Goal: Task Accomplishment & Management: Use online tool/utility

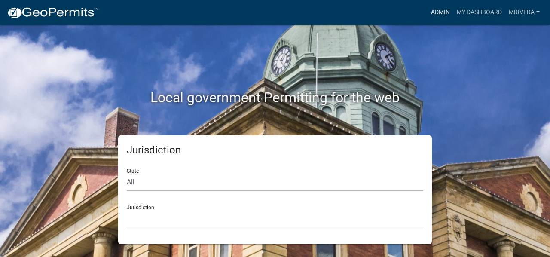
click at [441, 18] on link "Admin" at bounding box center [441, 12] width 26 height 16
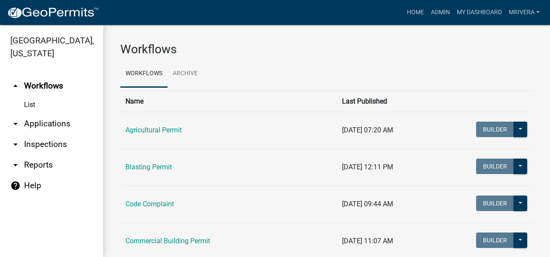
click at [38, 146] on link "arrow_drop_down Inspections" at bounding box center [51, 144] width 103 height 21
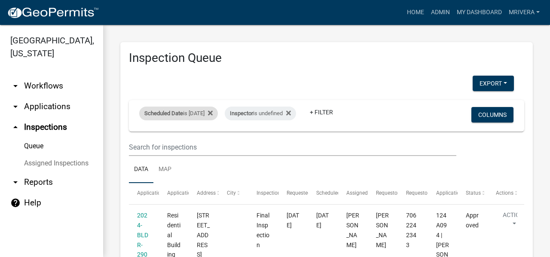
click at [196, 113] on div "Scheduled Date is [DATE]" at bounding box center [178, 114] width 79 height 14
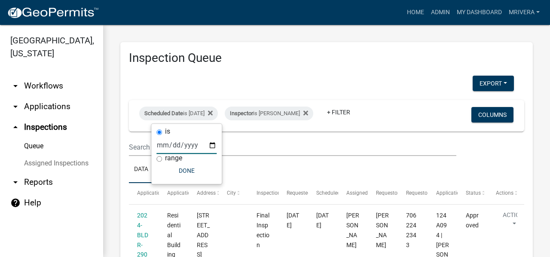
click at [211, 147] on input "[DATE]" at bounding box center [186, 145] width 60 height 18
type input "[DATE]"
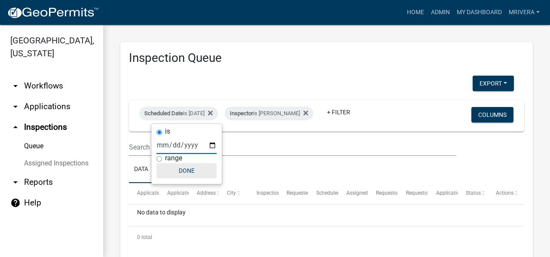
click at [186, 169] on button "Done" at bounding box center [186, 170] width 60 height 15
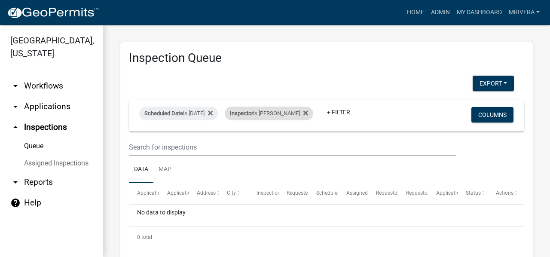
click at [273, 110] on div "Inspector is [PERSON_NAME]" at bounding box center [269, 114] width 89 height 14
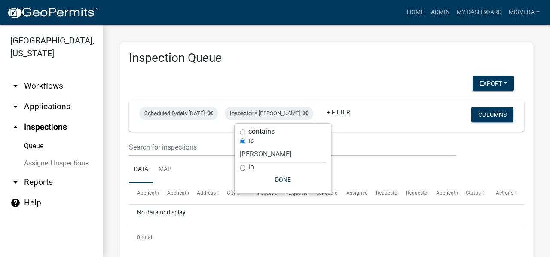
drag, startPoint x: 272, startPoint y: 144, endPoint x: 272, endPoint y: 148, distance: 4.7
click at [272, 147] on div "is Select an option None [PERSON_NAME] [PERSON_NAME] [PERSON_NAME] [PERSON_NAME…" at bounding box center [283, 149] width 86 height 27
click at [274, 153] on select "Select an option None [PERSON_NAME] [PERSON_NAME] [PERSON_NAME] Quistan [PERSON…" at bounding box center [283, 154] width 86 height 18
select select "c380d172-9f2c-4baf-80c1-cac0e96bfea3"
click at [240, 145] on select "Select an option None [PERSON_NAME] [PERSON_NAME] [PERSON_NAME] Quistan [PERSON…" at bounding box center [283, 154] width 86 height 18
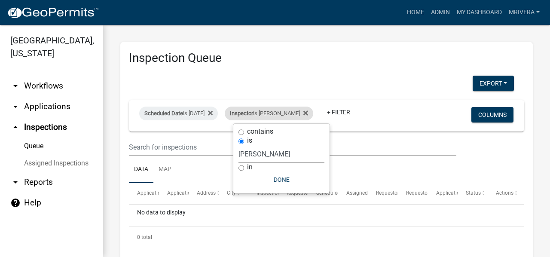
click at [279, 115] on div "Inspector is [PERSON_NAME]" at bounding box center [269, 114] width 89 height 14
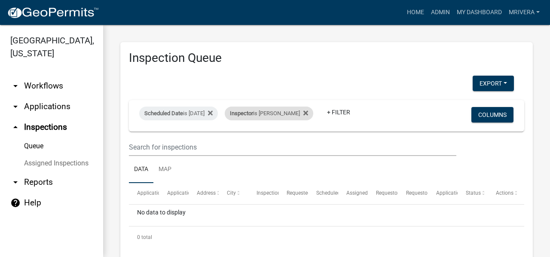
click at [277, 110] on div "Inspector is [PERSON_NAME]" at bounding box center [269, 114] width 89 height 14
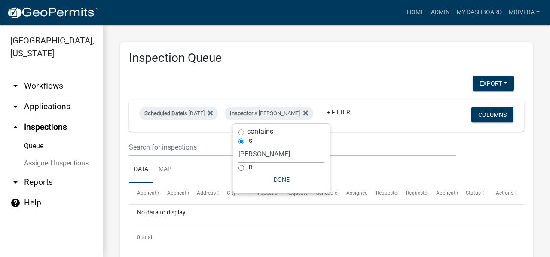
click at [268, 150] on select "Select an option None [PERSON_NAME] [PERSON_NAME] [PERSON_NAME] Quistan [PERSON…" at bounding box center [281, 154] width 86 height 18
click at [243, 145] on select "Select an option None [PERSON_NAME] [PERSON_NAME] [PERSON_NAME] Quistan [PERSON…" at bounding box center [281, 154] width 86 height 18
click at [288, 152] on select "Select an option None [PERSON_NAME] [PERSON_NAME] [PERSON_NAME] Quistan [PERSON…" at bounding box center [287, 154] width 86 height 18
select select "07642ab0-564c-47bb-824b-0ccf2da83593"
click at [244, 145] on select "Select an option None [PERSON_NAME] [PERSON_NAME] [PERSON_NAME] Quistan [PERSON…" at bounding box center [287, 154] width 86 height 18
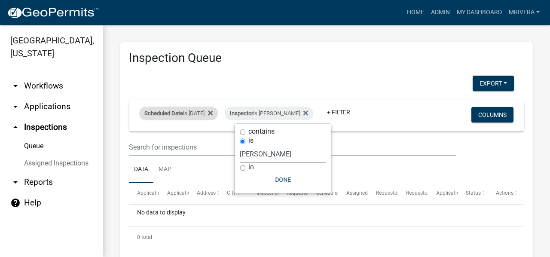
click at [189, 116] on div "Scheduled Date is [DATE]" at bounding box center [178, 114] width 79 height 14
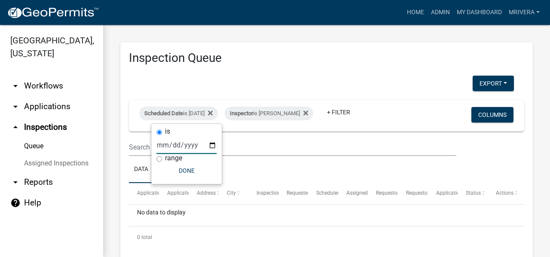
click at [213, 144] on input "[DATE]" at bounding box center [186, 145] width 60 height 18
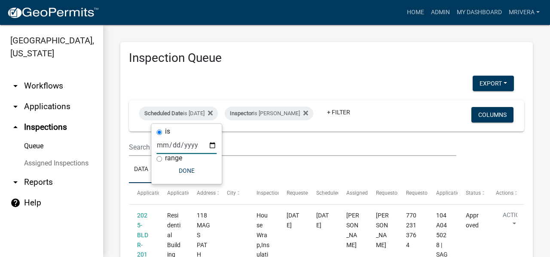
type input "[DATE]"
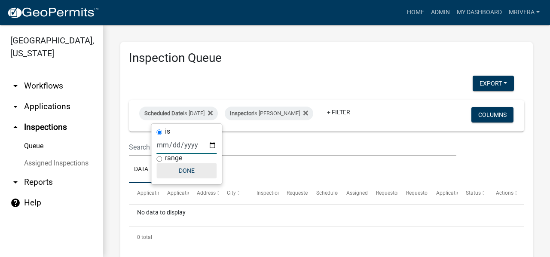
click at [188, 167] on button "Done" at bounding box center [186, 170] width 60 height 15
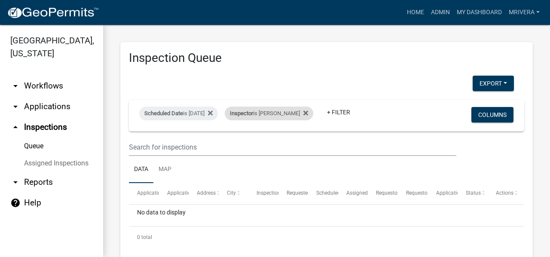
click at [284, 110] on div "Inspector is [PERSON_NAME]" at bounding box center [269, 114] width 89 height 14
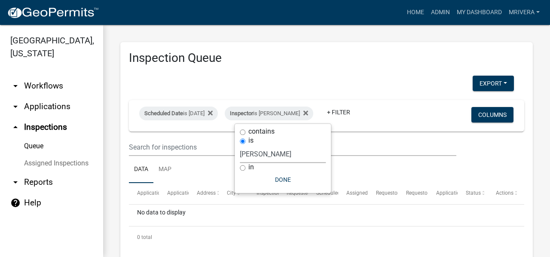
click at [270, 150] on select "Select an option None [PERSON_NAME] [PERSON_NAME] [PERSON_NAME] Quistan [PERSON…" at bounding box center [283, 154] width 86 height 18
select select "a0ea4169-8540-4a2c-b9f4-cf4c1ffdeb95"
click at [243, 145] on select "Select an option None [PERSON_NAME] [PERSON_NAME] [PERSON_NAME] Quistan [PERSON…" at bounding box center [283, 154] width 86 height 18
click at [281, 183] on button "Done" at bounding box center [287, 179] width 86 height 15
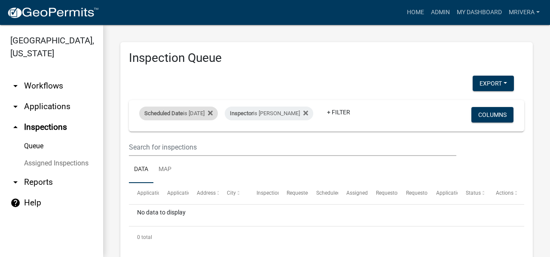
click at [194, 112] on div "Scheduled Date is [DATE]" at bounding box center [178, 114] width 79 height 14
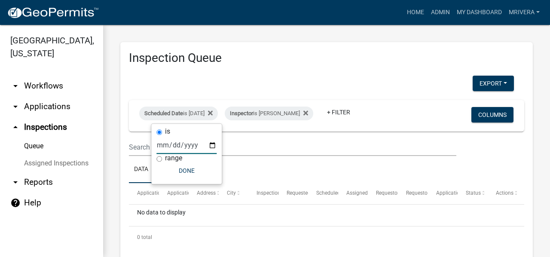
click at [212, 146] on input "[DATE]" at bounding box center [186, 145] width 60 height 18
type input "[DATE]"
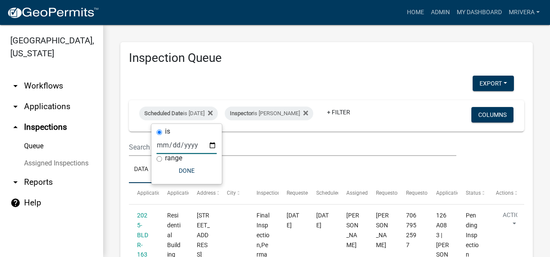
click at [214, 143] on input "[DATE]" at bounding box center [186, 145] width 60 height 18
click at [275, 161] on ul "Data Map" at bounding box center [326, 169] width 395 height 27
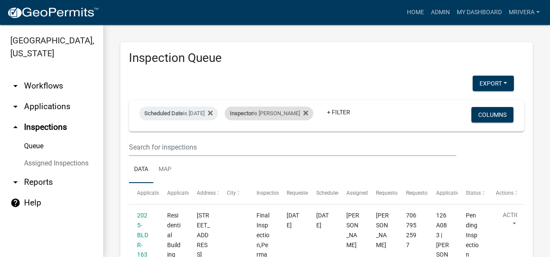
click at [283, 112] on div "Inspector is [PERSON_NAME]" at bounding box center [269, 114] width 89 height 14
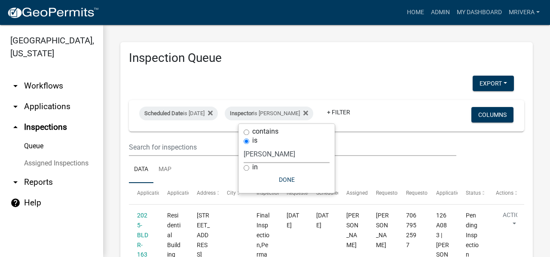
click at [284, 150] on select "Select an option None [PERSON_NAME] [PERSON_NAME] [PERSON_NAME] Quistan [PERSON…" at bounding box center [287, 154] width 86 height 18
select select "07642ab0-564c-47bb-824b-0ccf2da83593"
click at [244, 145] on select "Select an option None [PERSON_NAME] [PERSON_NAME] [PERSON_NAME] Quistan [PERSON…" at bounding box center [287, 154] width 86 height 18
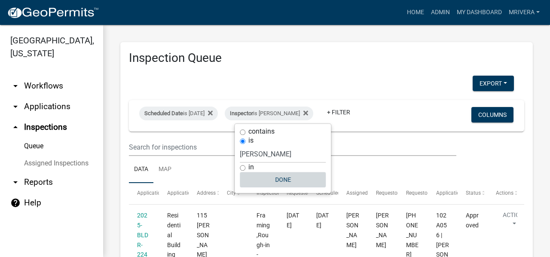
click at [285, 173] on button "Done" at bounding box center [283, 179] width 86 height 15
